Goal: Task Accomplishment & Management: Manage account settings

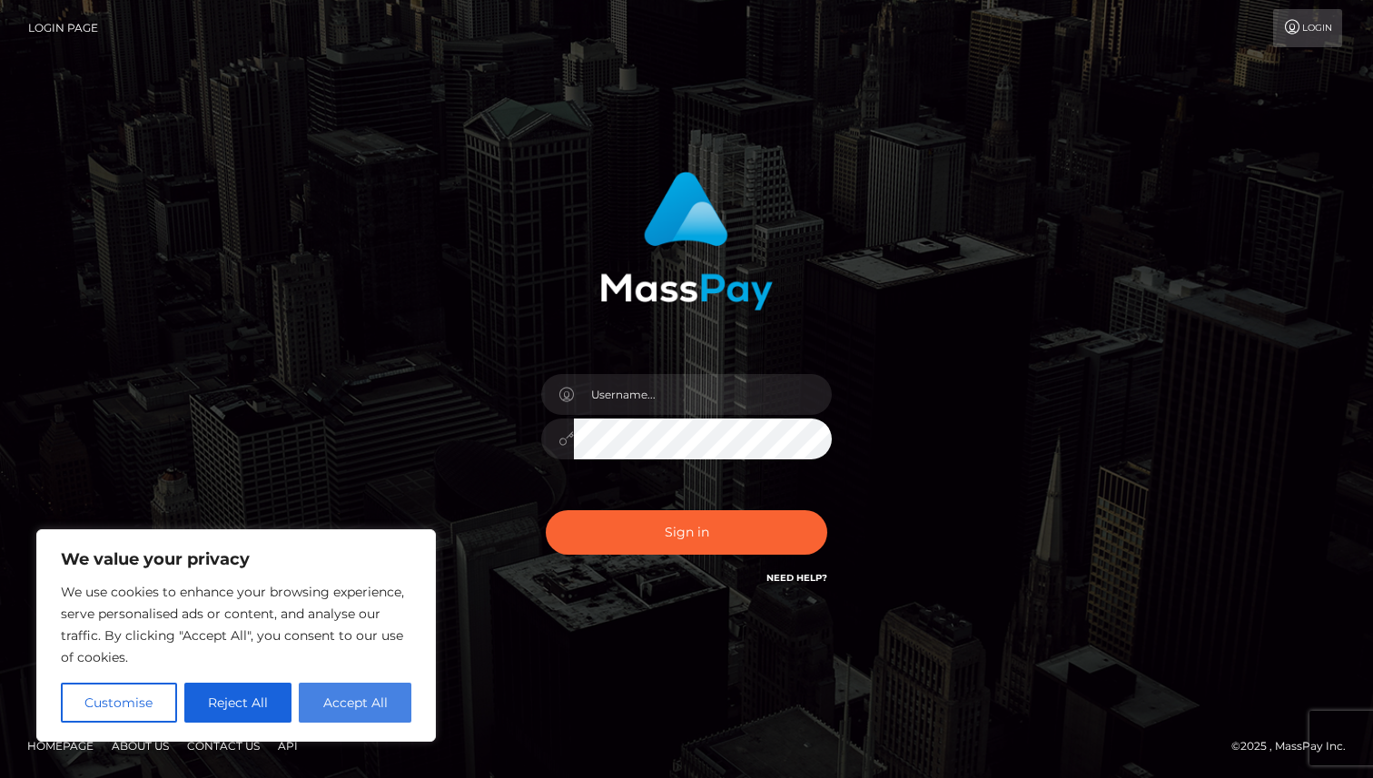
click at [379, 702] on button "Accept All" at bounding box center [355, 703] width 113 height 40
checkbox input "true"
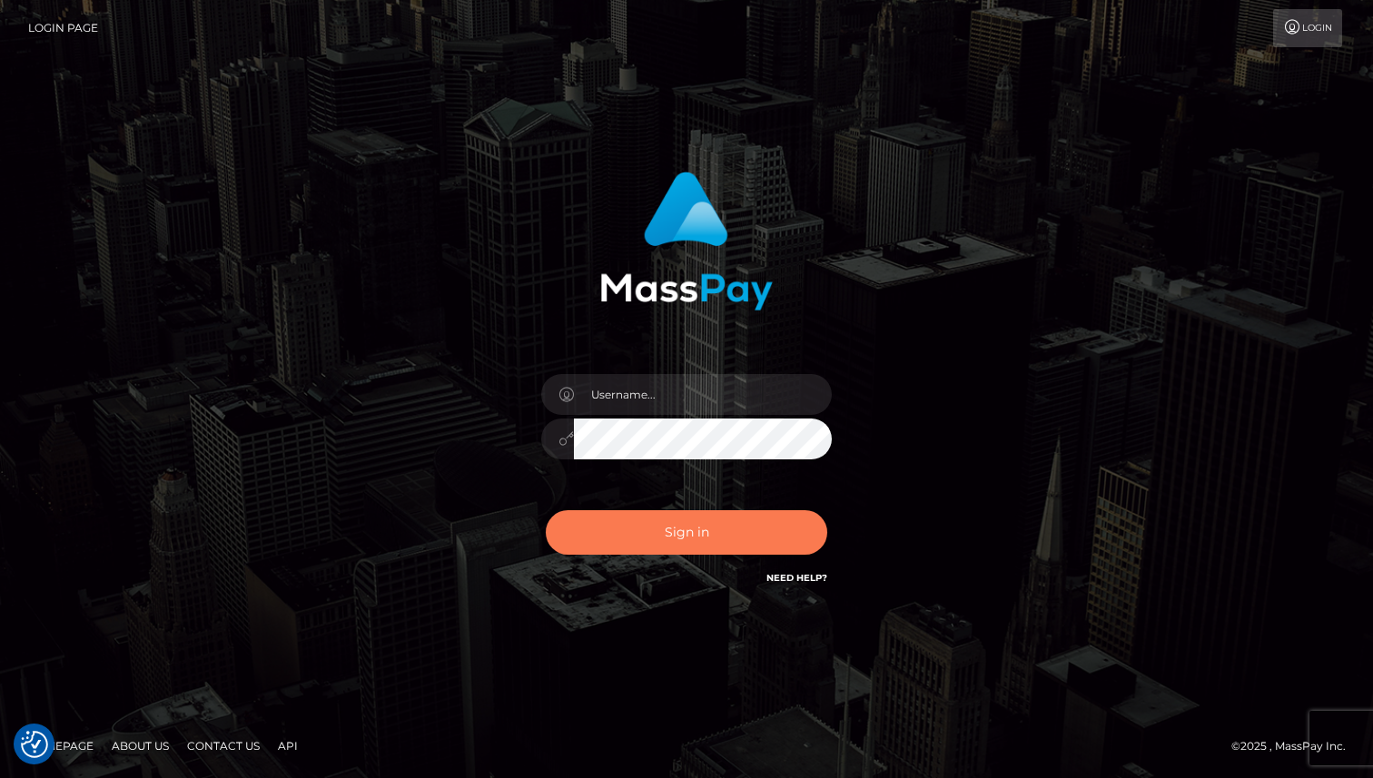
click at [690, 539] on button "Sign in" at bounding box center [686, 532] width 281 height 44
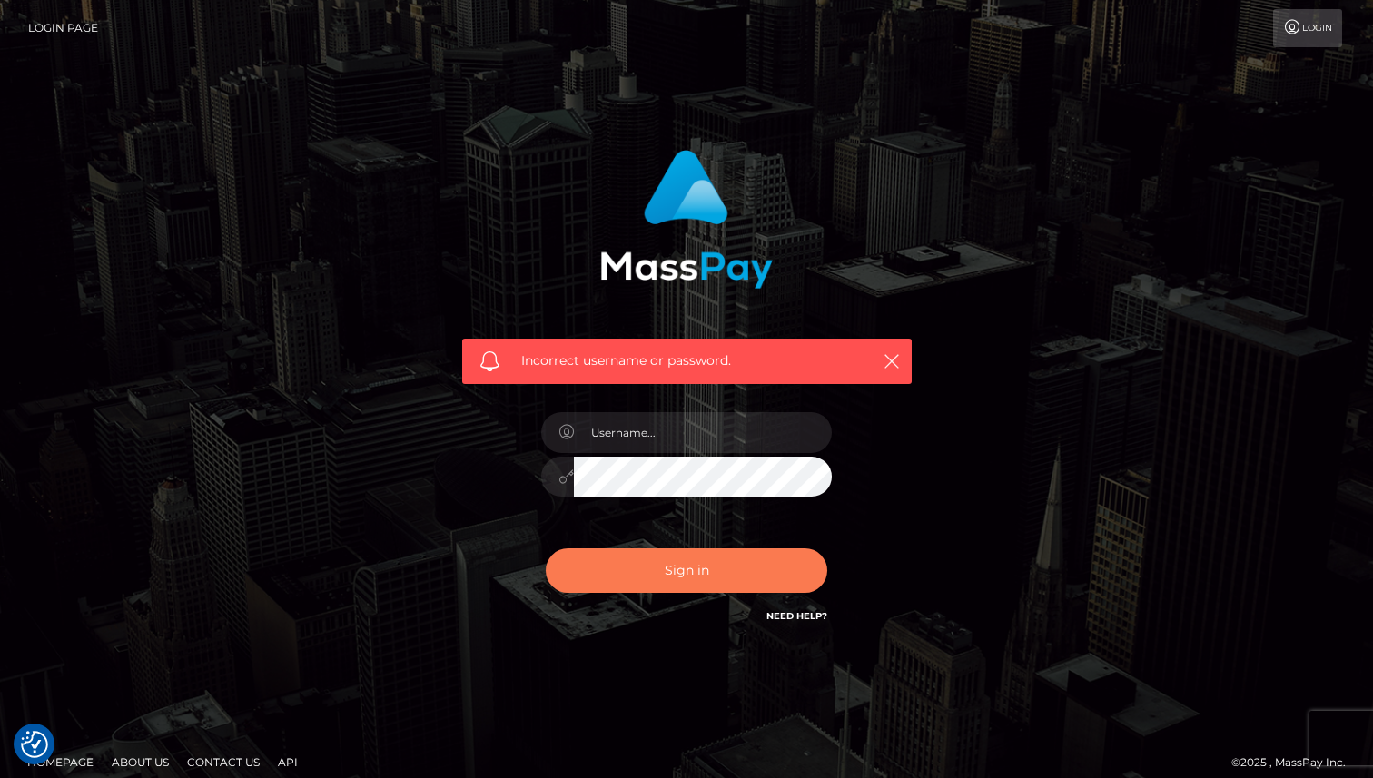
click at [706, 568] on button "Sign in" at bounding box center [686, 570] width 281 height 44
click at [894, 361] on icon "button" at bounding box center [892, 361] width 18 height 18
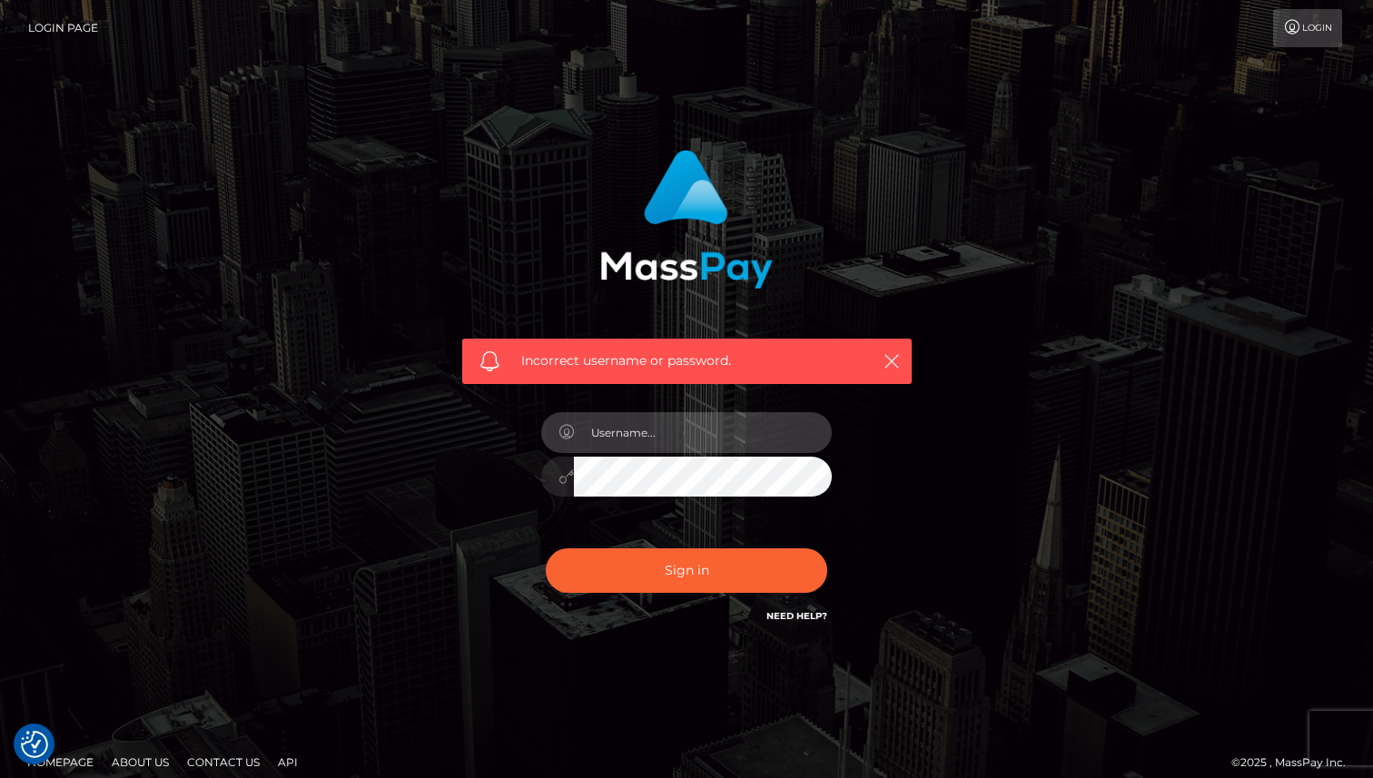
click at [795, 436] on input "text" at bounding box center [703, 432] width 258 height 41
type input "philip@philgood4life.com"
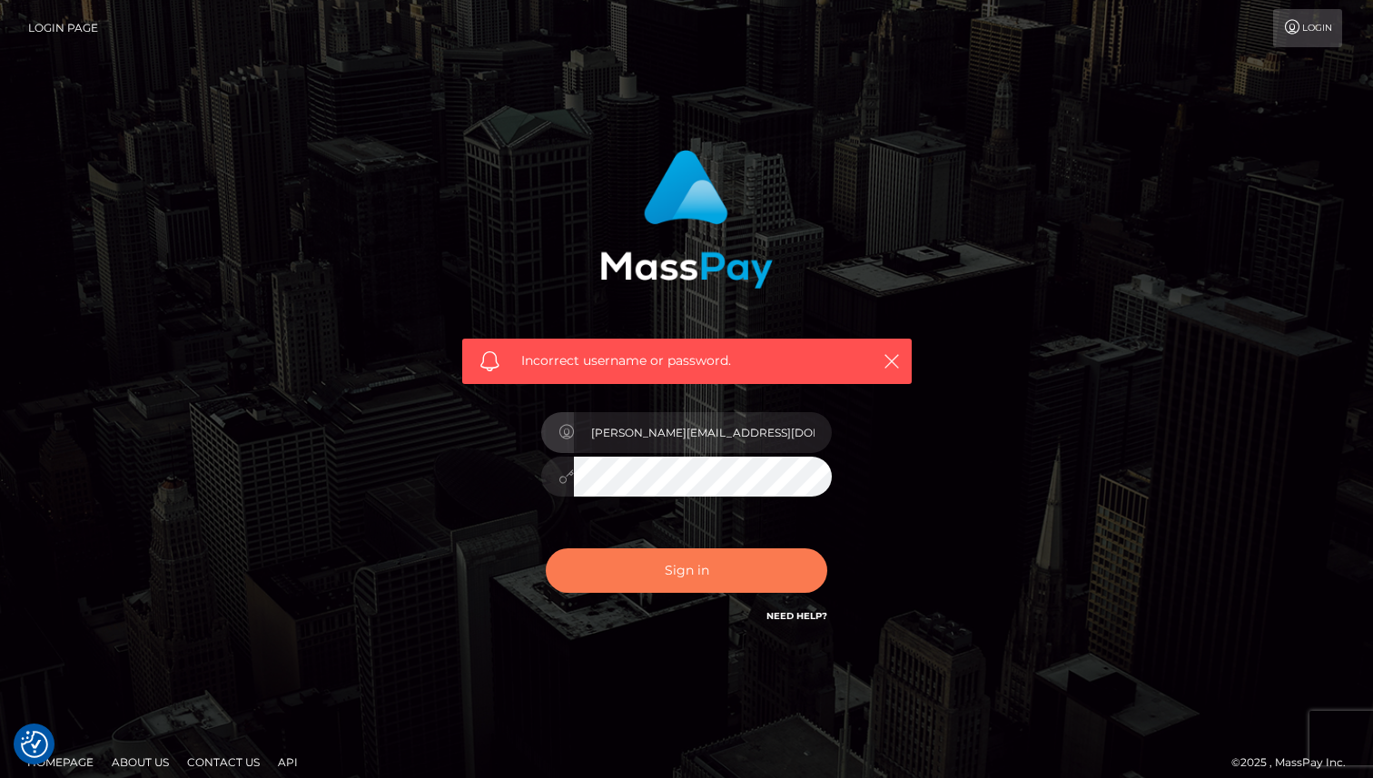
click at [749, 577] on button "Sign in" at bounding box center [686, 570] width 281 height 44
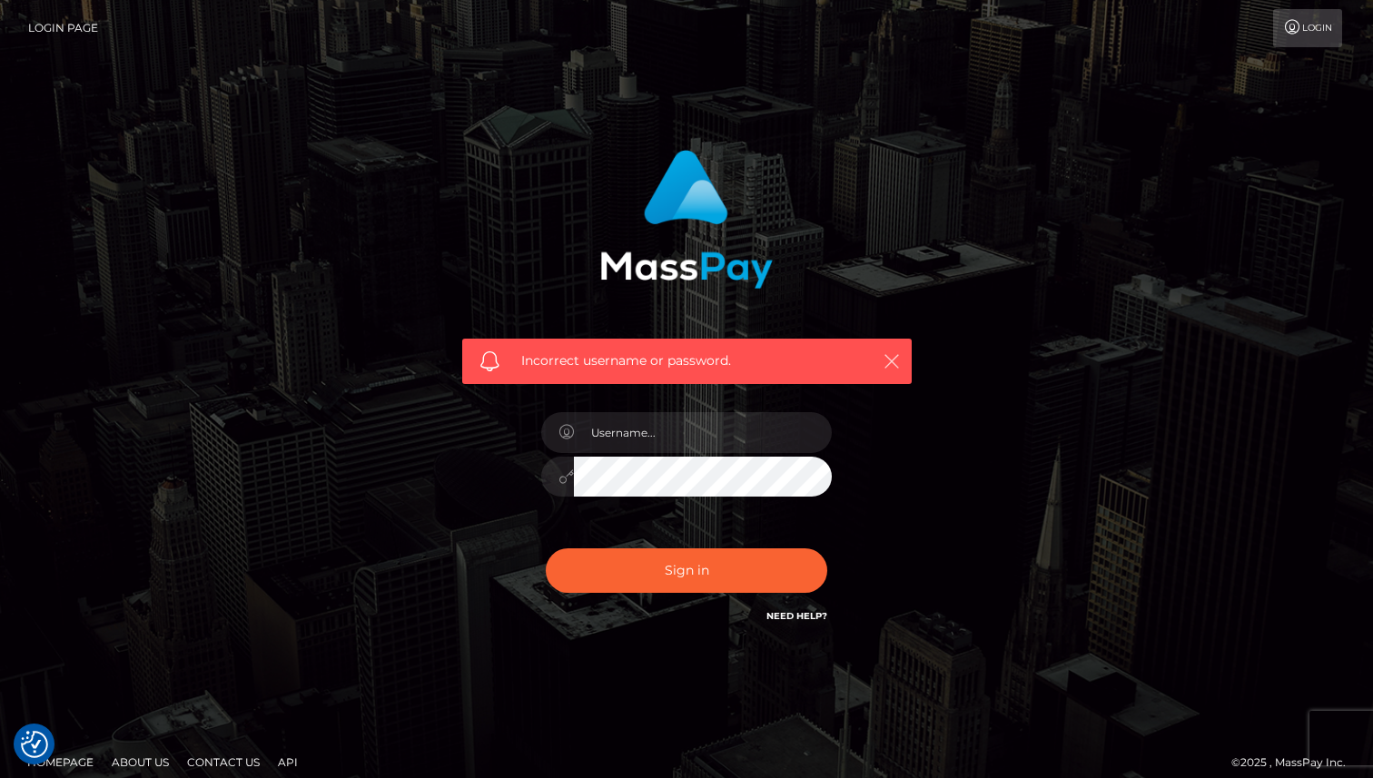
click at [898, 363] on icon "button" at bounding box center [892, 361] width 18 height 18
click at [813, 611] on link "Need Help?" at bounding box center [796, 616] width 61 height 12
click at [794, 613] on link "Need Help?" at bounding box center [796, 616] width 61 height 12
click at [744, 587] on button "Sign in" at bounding box center [686, 570] width 281 height 44
click at [717, 427] on input "text" at bounding box center [703, 432] width 258 height 41
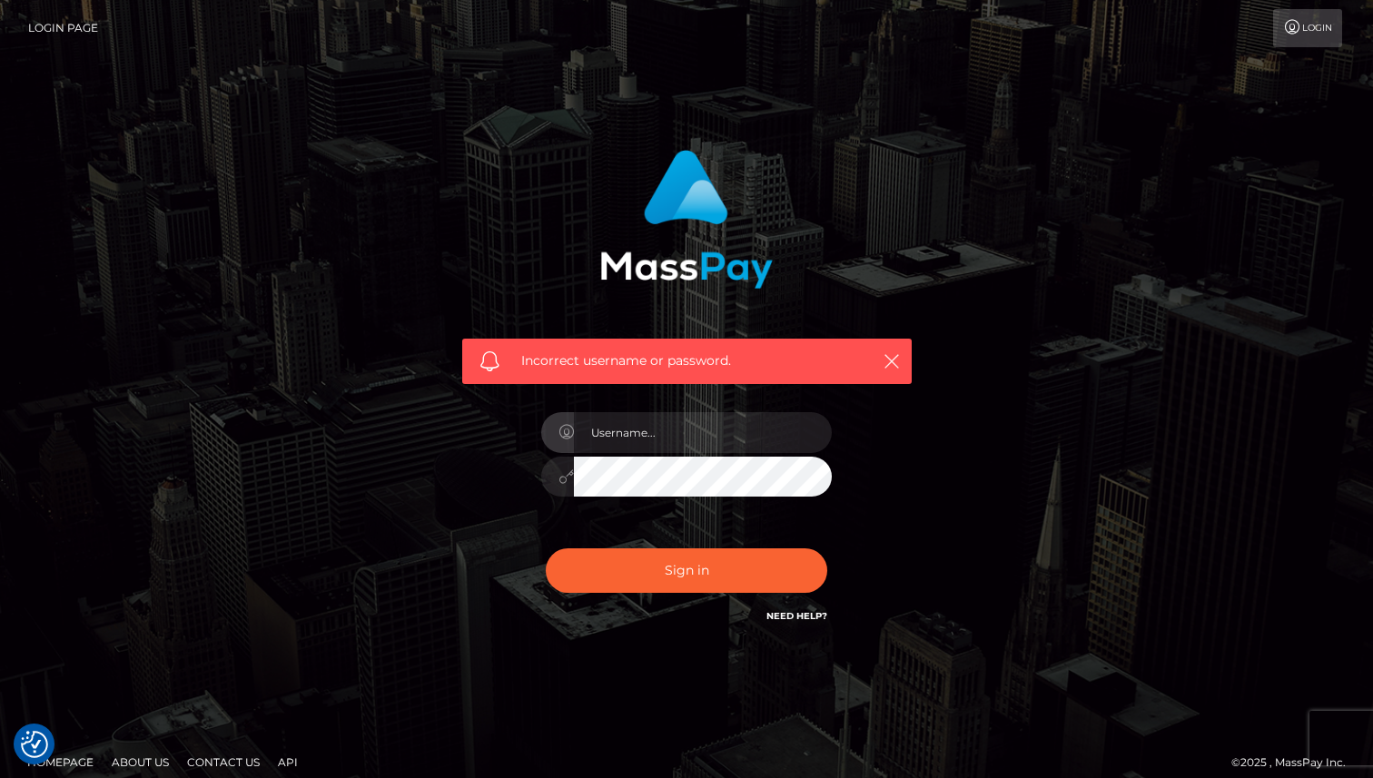
click at [903, 420] on div "Incorrect username or password." at bounding box center [687, 388] width 477 height 504
click at [79, 28] on link "Login Page" at bounding box center [63, 28] width 70 height 38
